Goal: Find specific page/section: Find specific page/section

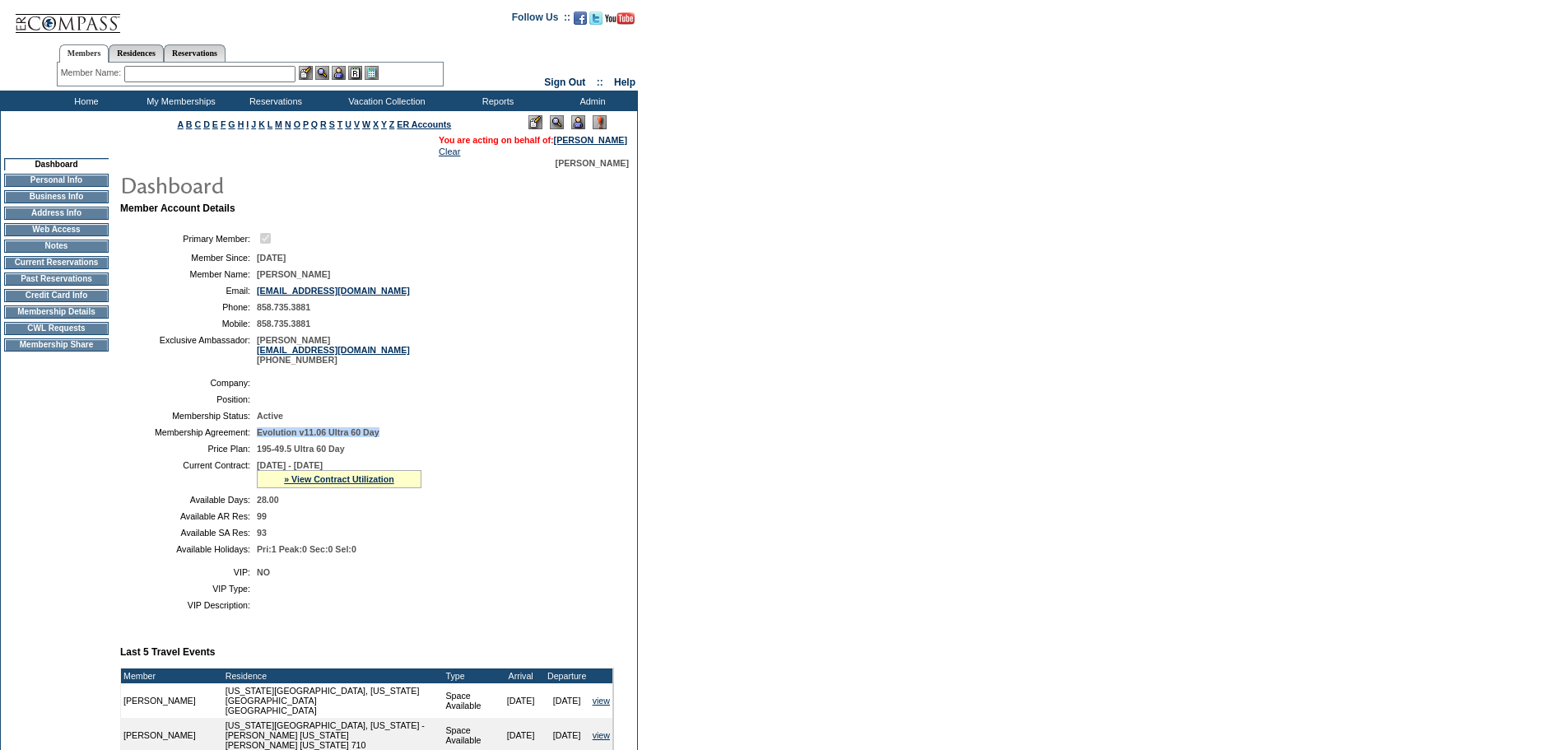
drag, startPoint x: 350, startPoint y: 445, endPoint x: 256, endPoint y: 445, distance: 94.0
click at [256, 445] on table "Company: Position: Membership Status: Active Membership Agreement: Evolution v1…" at bounding box center [367, 466] width 494 height 189
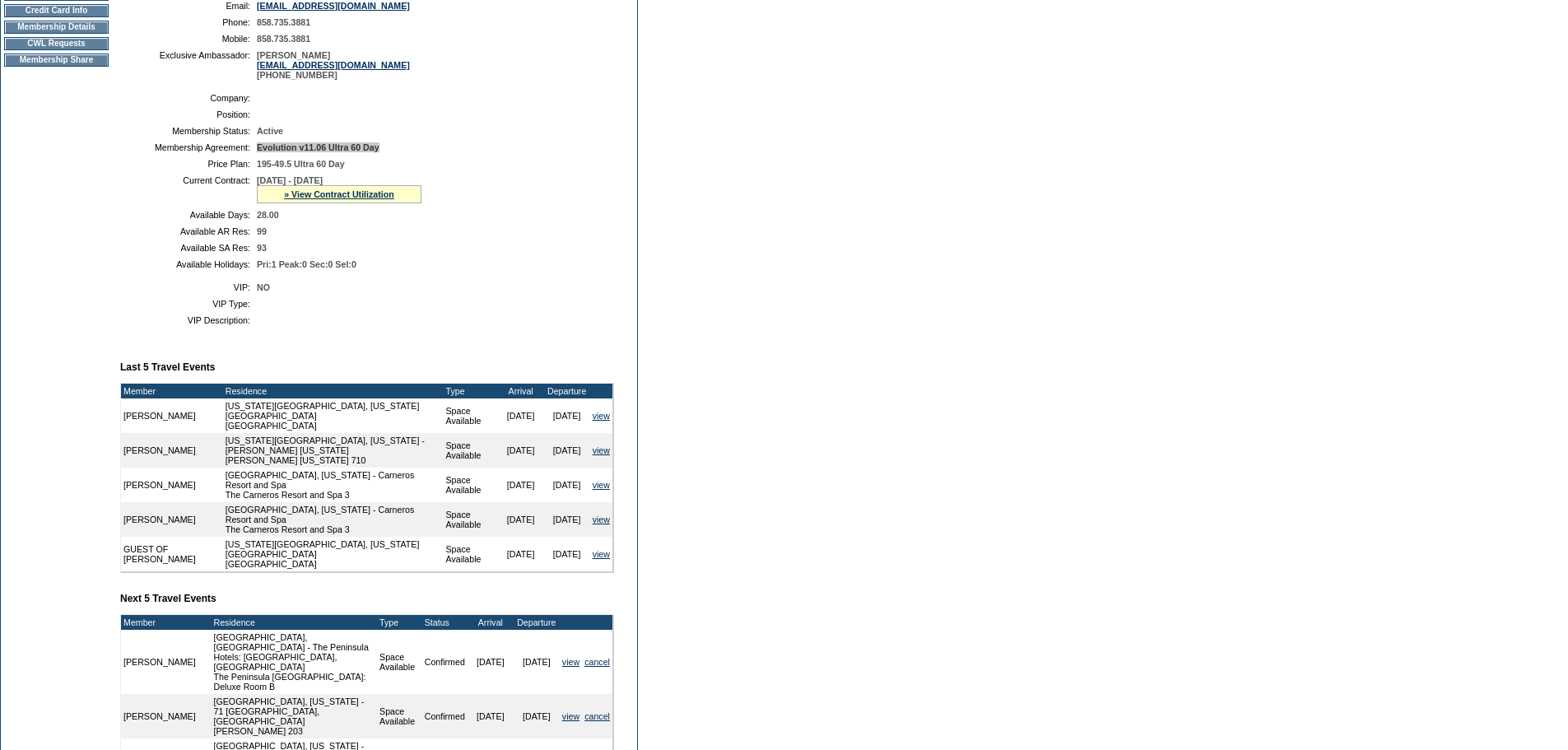
scroll to position [247, 0]
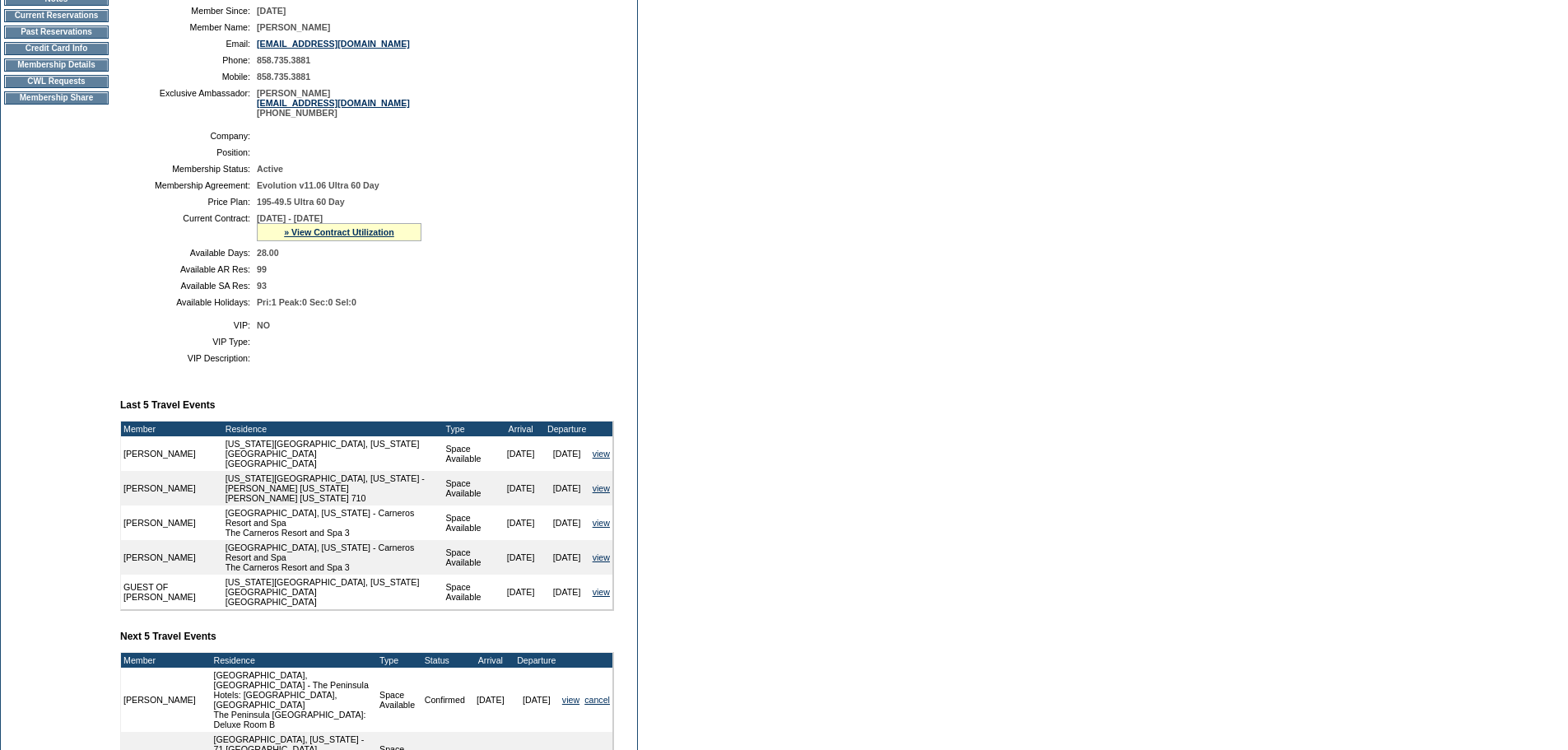
click at [61, 71] on td "Membership Details" at bounding box center [56, 65] width 104 height 13
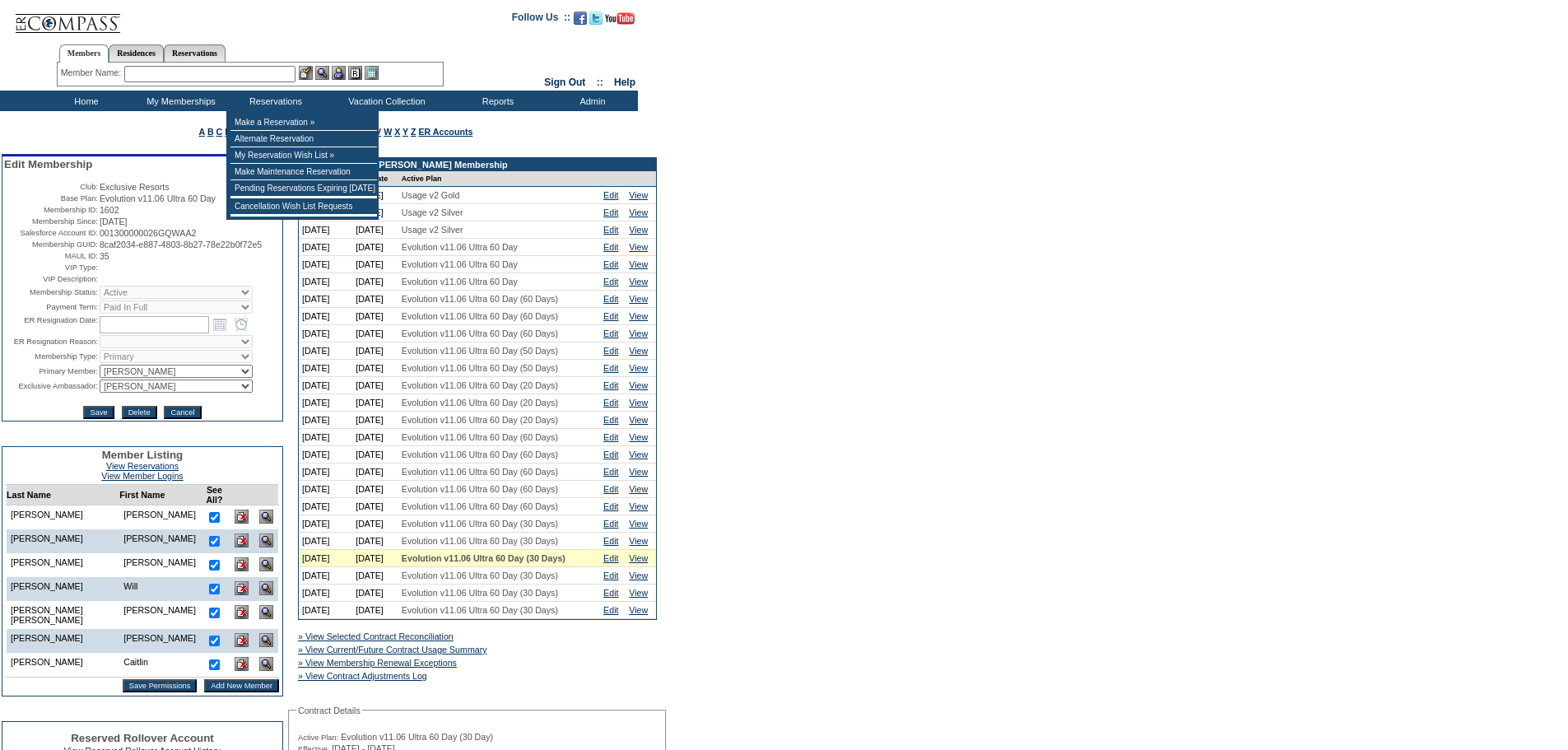
click at [267, 71] on input "text" at bounding box center [209, 74] width 171 height 16
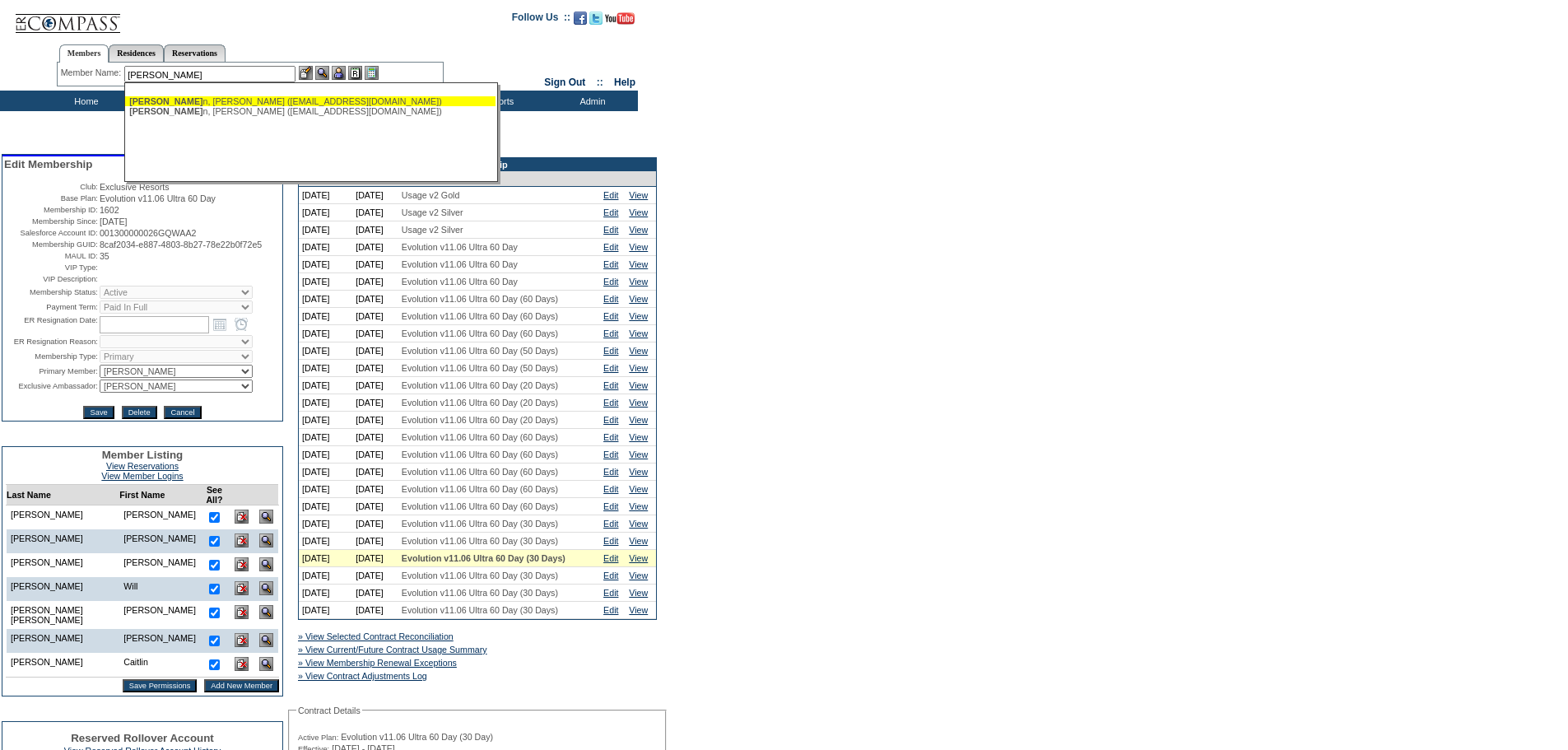
drag, startPoint x: 249, startPoint y: 103, endPoint x: 300, endPoint y: 75, distance: 58.2
click at [250, 103] on div "[PERSON_NAME] n, [PERSON_NAME] ([EMAIL_ADDRESS][DOMAIN_NAME])" at bounding box center [310, 101] width 362 height 10
type input "[PERSON_NAME] ([EMAIL_ADDRESS][DOMAIN_NAME])"
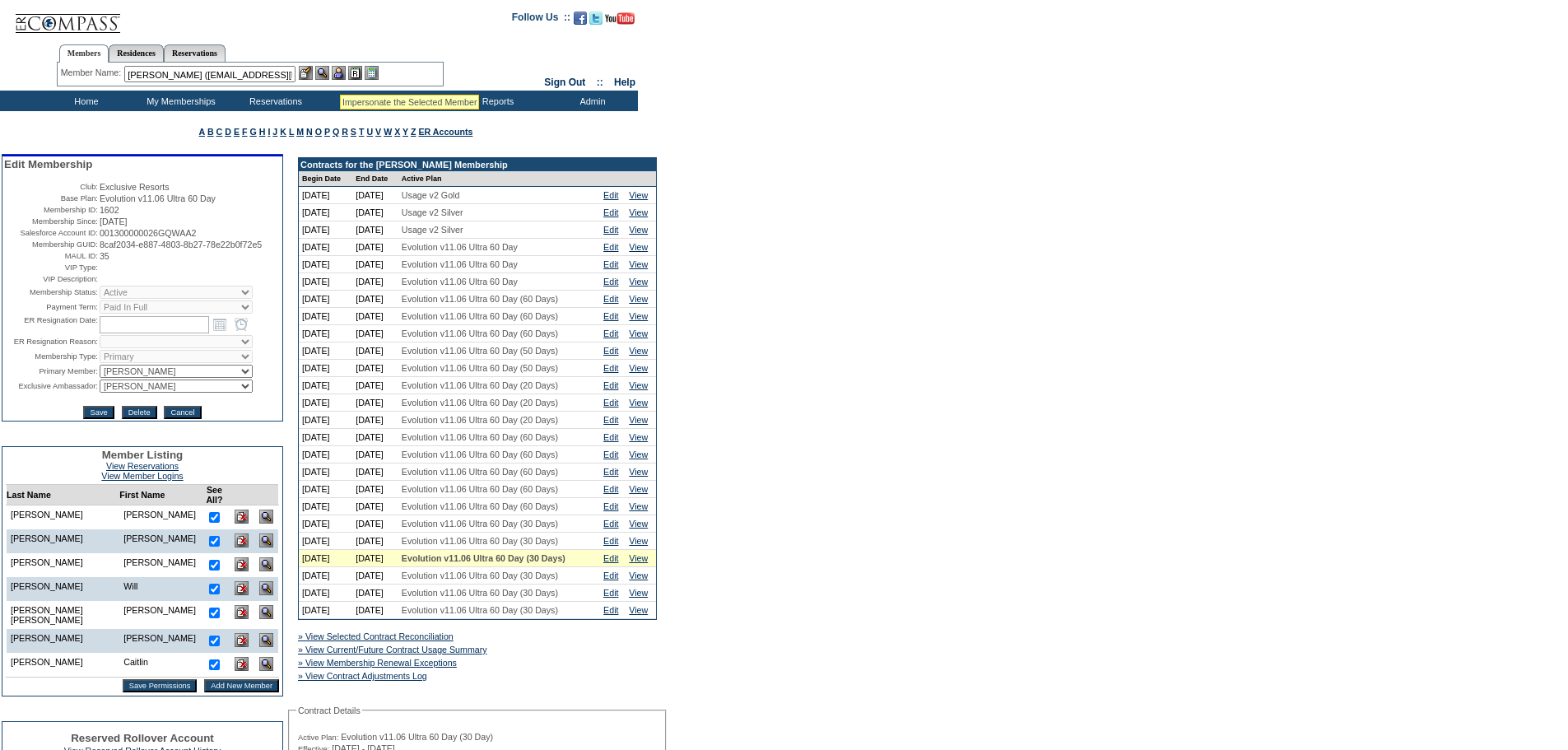
click at [329, 76] on img at bounding box center [323, 73] width 14 height 14
